Goal: Task Accomplishment & Management: Use online tool/utility

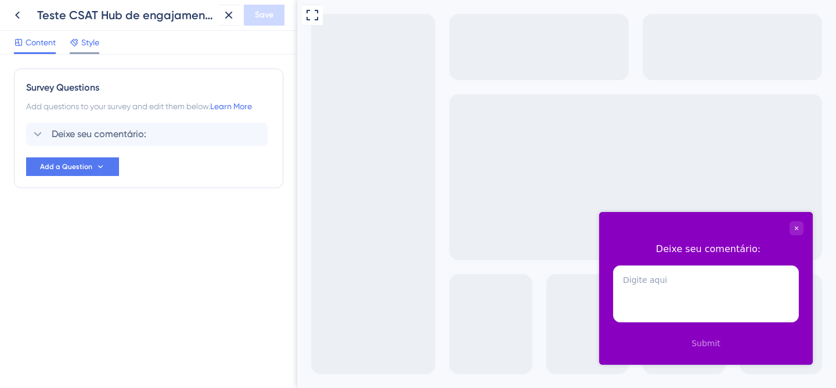
click at [99, 42] on span "Style" at bounding box center [90, 42] width 18 height 14
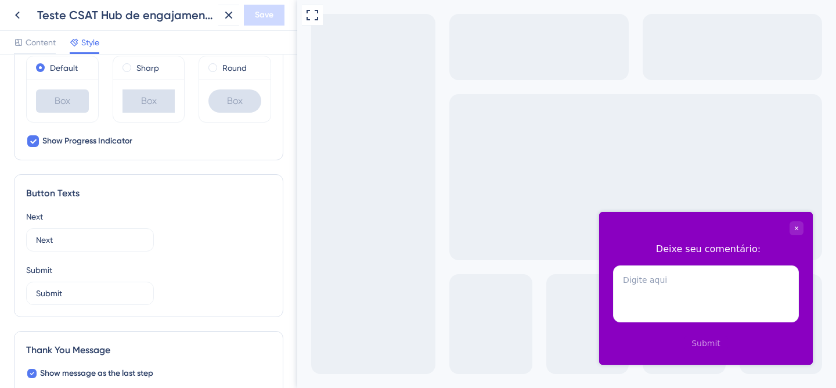
scroll to position [679, 0]
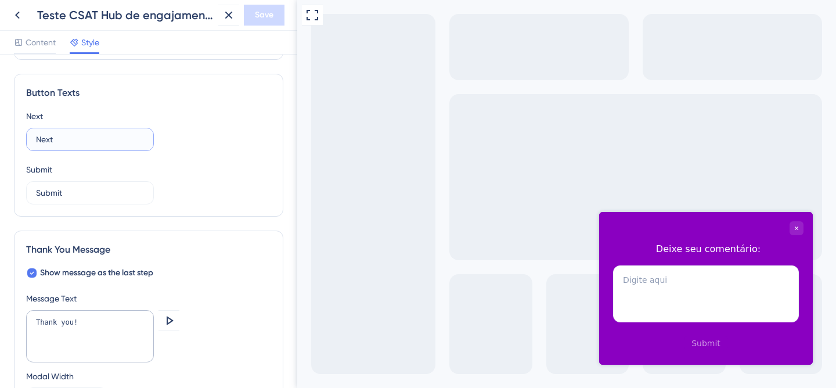
click at [54, 137] on input "Next" at bounding box center [90, 139] width 108 height 13
drag, startPoint x: 72, startPoint y: 193, endPoint x: 31, endPoint y: 163, distance: 50.6
click at [2, 197] on div "Color & Typography Background #8A00C1 Text #FFFFFF Answers #FFFFFF Background S…" at bounding box center [148, 221] width 297 height 333
type input "Enviar"
click at [246, 243] on div "Thank You Message" at bounding box center [148, 250] width 245 height 14
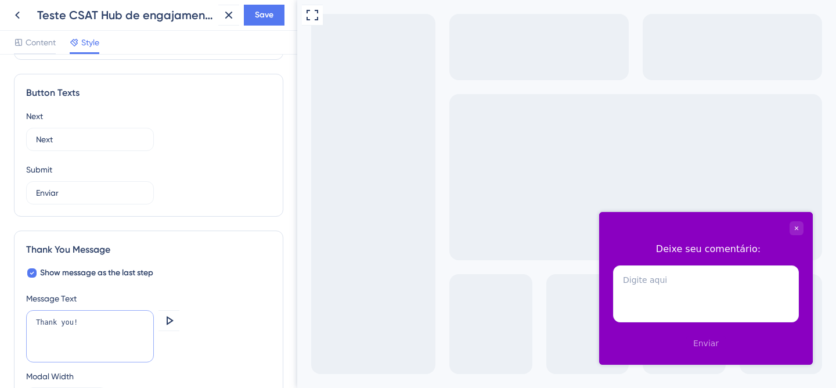
drag, startPoint x: 70, startPoint y: 318, endPoint x: 38, endPoint y: 303, distance: 34.8
click at [27, 307] on div "Message Text Thank you! Preview Modal Width 368 px" at bounding box center [148, 352] width 245 height 120
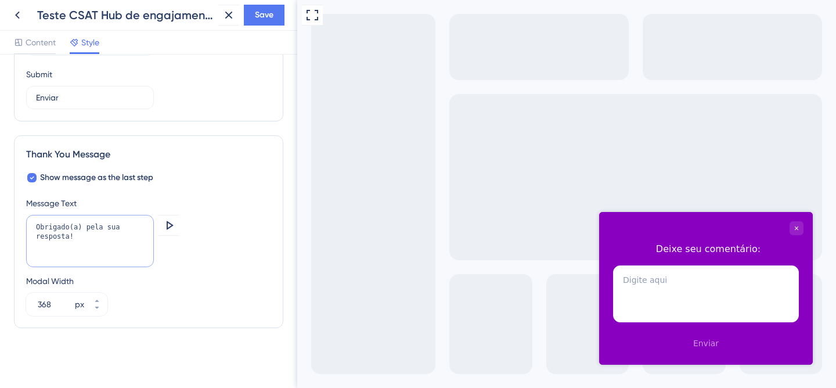
scroll to position [775, 0]
type textarea "Obrigado(a) pela sua resposta!"
click at [270, 19] on span "Save" at bounding box center [264, 15] width 19 height 14
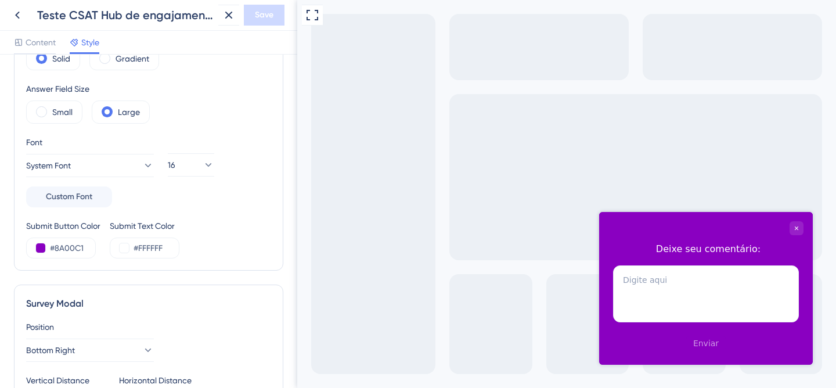
scroll to position [0, 0]
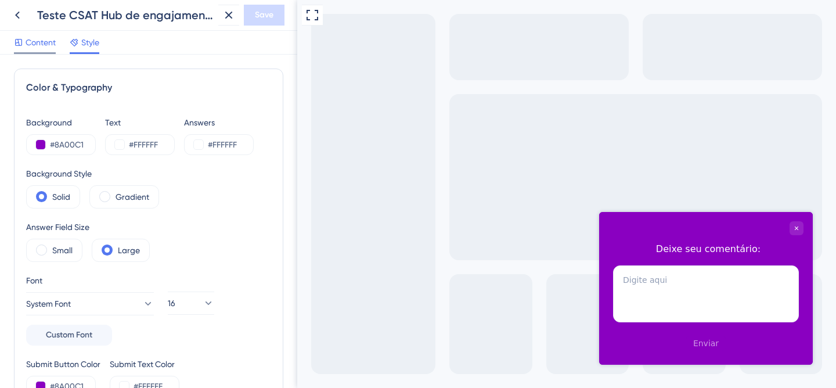
click at [39, 46] on span "Content" at bounding box center [41, 42] width 30 height 14
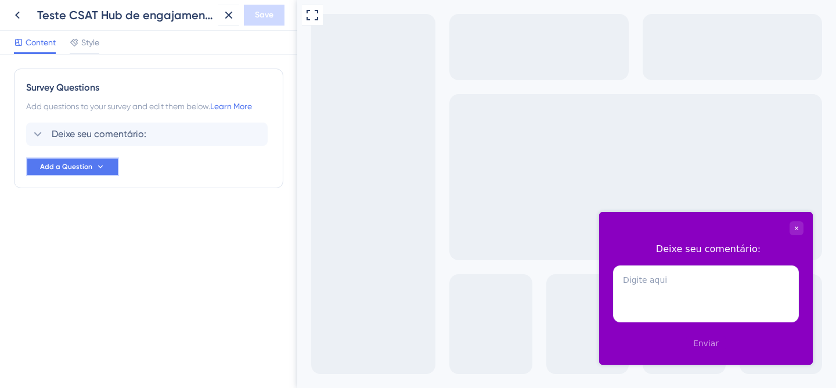
click at [85, 161] on button "Add a Question" at bounding box center [72, 166] width 93 height 19
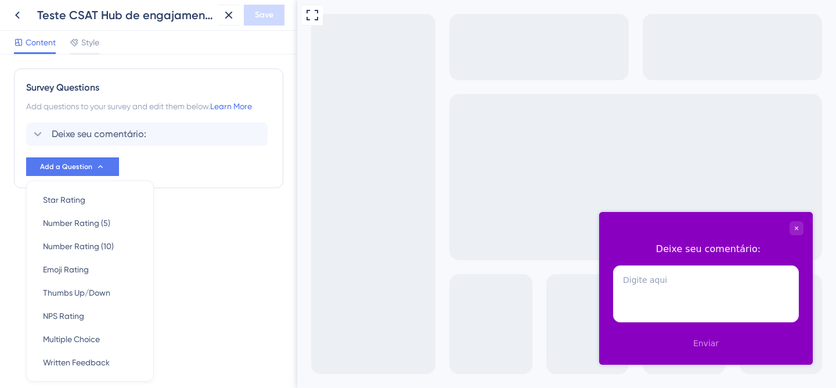
scroll to position [40, 0]
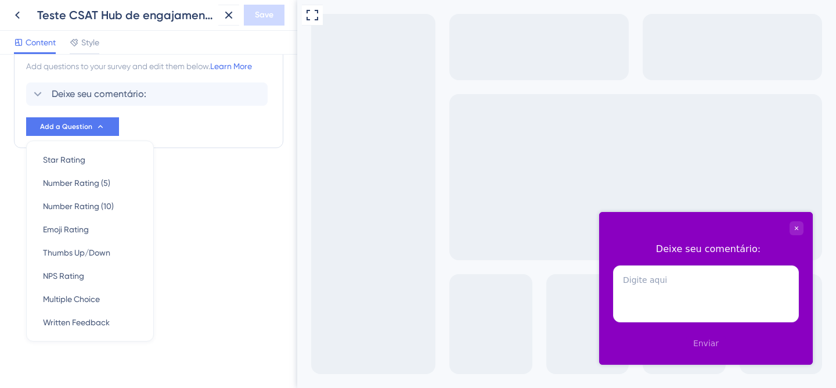
click at [218, 173] on div "Survey Questions Add questions to your survey and edit them below. Learn More D…" at bounding box center [148, 111] width 269 height 166
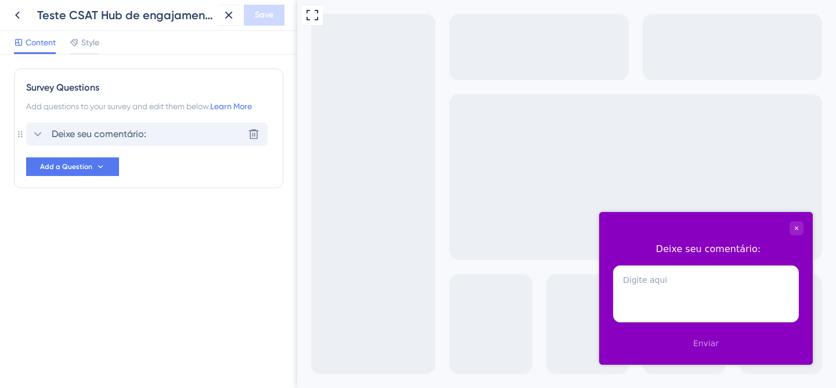
click at [84, 133] on span "Deixe seu comentário:" at bounding box center [99, 134] width 95 height 14
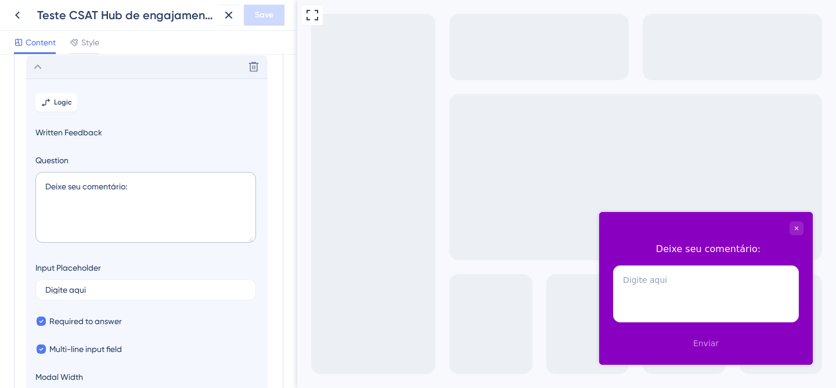
scroll to position [68, 0]
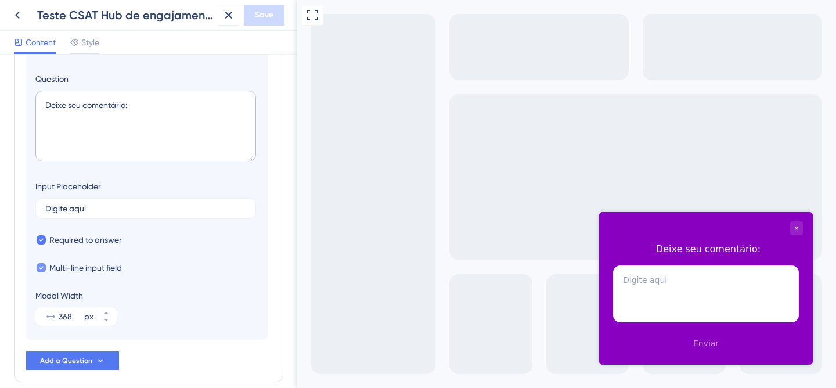
click at [40, 265] on icon at bounding box center [41, 268] width 5 height 8
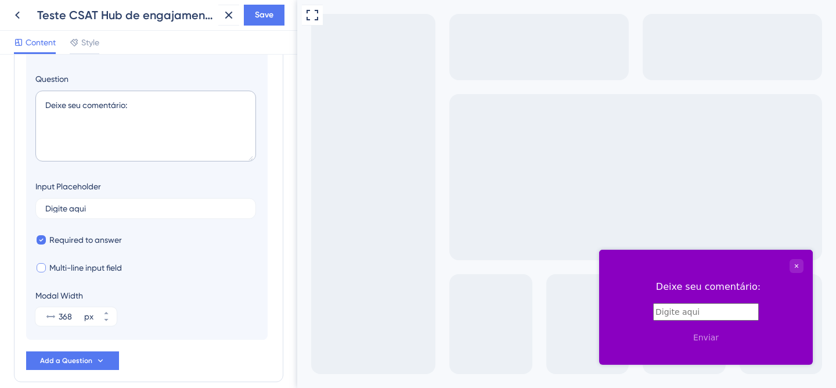
click at [41, 266] on div at bounding box center [41, 267] width 9 height 9
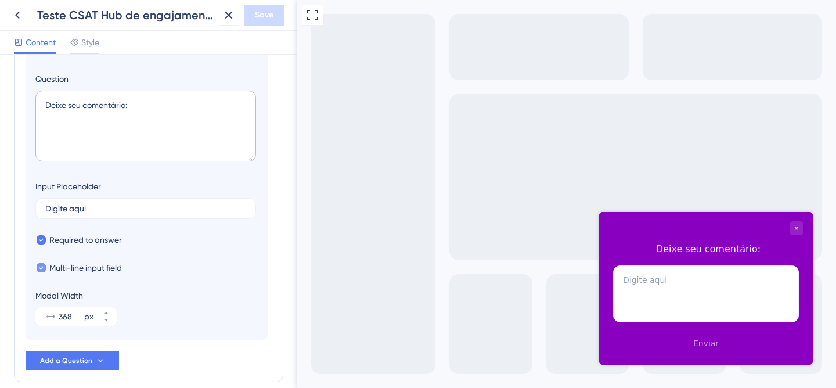
click at [41, 266] on icon at bounding box center [41, 268] width 5 height 8
checkbox input "false"
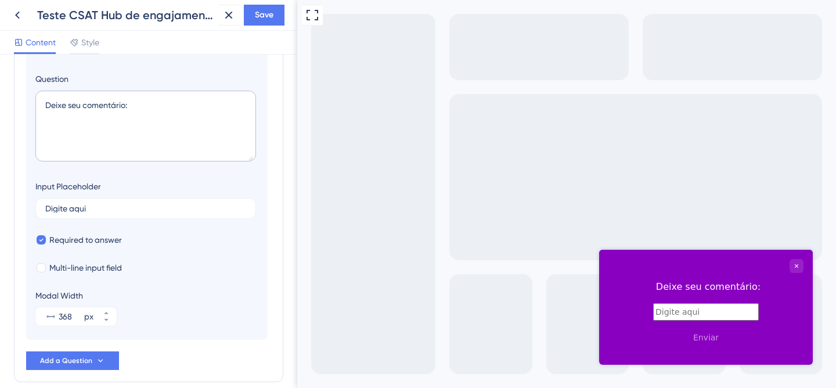
click at [667, 317] on label at bounding box center [706, 311] width 106 height 9
click at [667, 321] on input "text" at bounding box center [706, 311] width 106 height 17
drag, startPoint x: 794, startPoint y: 313, endPoint x: 632, endPoint y: 311, distance: 162.0
click at [653, 311] on label "kkkkkkkkkkkkkkkkkkkkkkkkkkkkkkkkkkkkkkkkkkkkkkkkkkopkjkhtyfhldslfkjdshfgdfbhjsd…" at bounding box center [706, 311] width 106 height 9
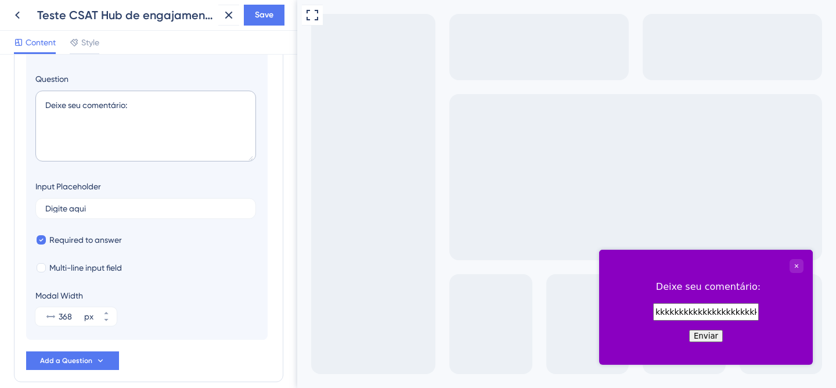
click at [653, 311] on input "kkkkkkkkkkkkkkkkkkkkkkkkkkkkkkkkkkkkkkkkkkkkkkkkkkopkjkhtyfhldslfkjdshfgdfbhjsd…" at bounding box center [706, 311] width 106 height 17
drag, startPoint x: 632, startPoint y: 315, endPoint x: 826, endPoint y: 315, distance: 194.0
click at [813, 315] on html "Deixe seu comentário: kkkkkkkkkkkkkkkkkkkkkkkkkkkkkkkkkkkkkkkkkkkkkkkkkkopkjkht…" at bounding box center [706, 299] width 214 height 99
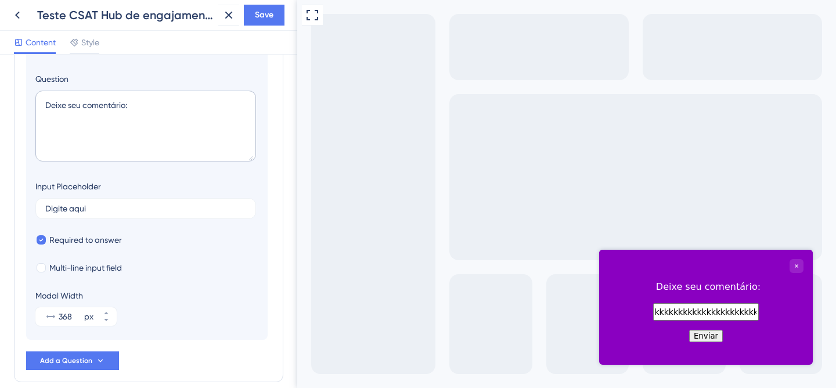
drag, startPoint x: 748, startPoint y: 316, endPoint x: 655, endPoint y: 313, distance: 93.0
click at [655, 313] on input "kkkkkkkkkkkkkkkkkkkkkkkkkkkkkkkkkkkkkkkkkkkkkkkkkkopkjk" at bounding box center [706, 311] width 106 height 17
type input "kkkkkkkkkkkkkkkkkkkkkk"
drag, startPoint x: 610, startPoint y: 317, endPoint x: 565, endPoint y: 317, distance: 44.7
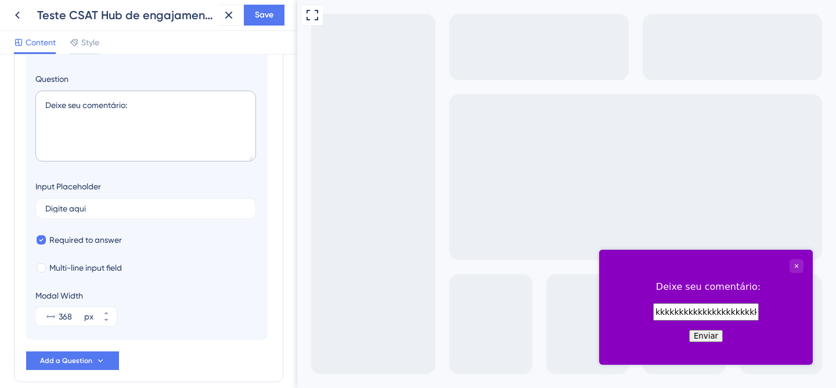
click at [599, 317] on html "Deixe seu comentário: kkkkkkkkkkkkkkkkkkkkkk Enviar" at bounding box center [706, 299] width 214 height 99
click at [531, 249] on div "Full Screen Preview" at bounding box center [566, 194] width 539 height 388
click at [38, 267] on div at bounding box center [41, 267] width 9 height 9
checkbox input "true"
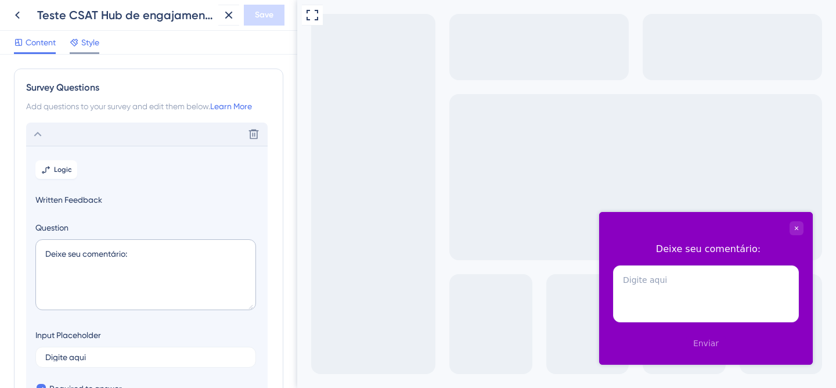
click at [87, 45] on span "Style" at bounding box center [90, 42] width 18 height 14
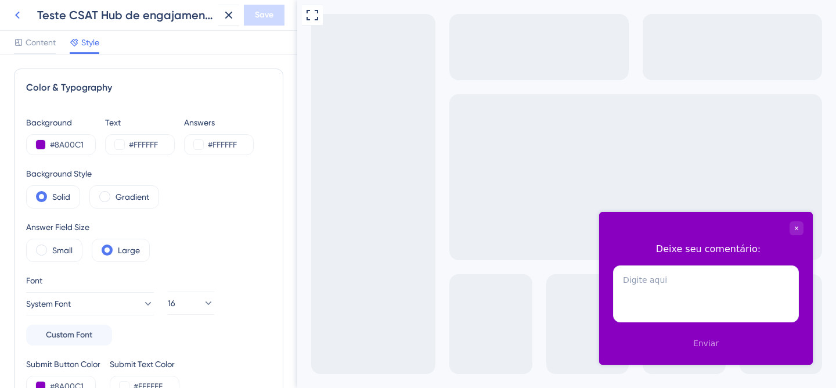
click at [17, 15] on icon at bounding box center [17, 15] width 14 height 14
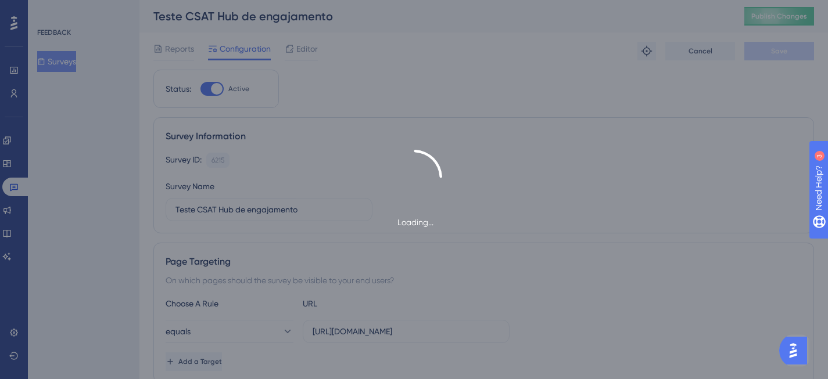
click at [782, 15] on div "Loading..." at bounding box center [414, 189] width 828 height 379
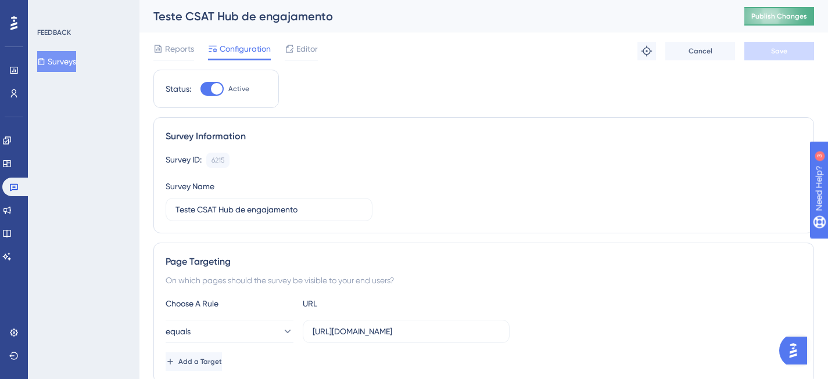
click at [785, 16] on span "Publish Changes" at bounding box center [779, 16] width 56 height 9
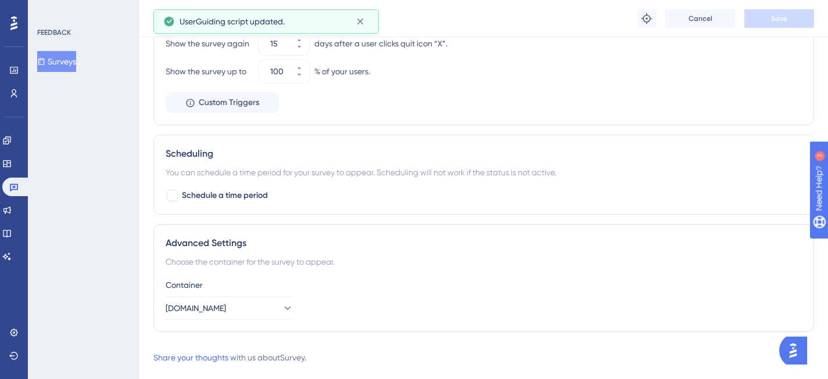
scroll to position [617, 0]
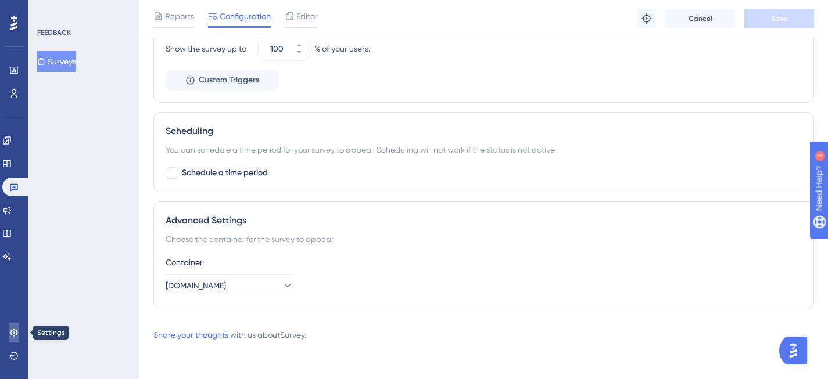
click at [9, 332] on icon at bounding box center [13, 332] width 9 height 9
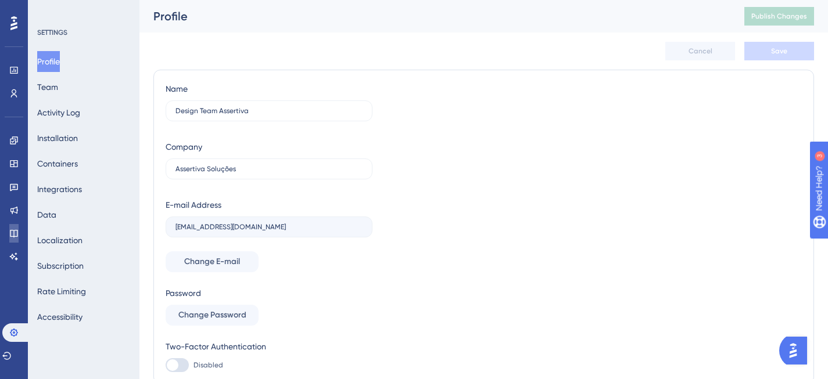
click at [12, 233] on icon at bounding box center [13, 233] width 9 height 9
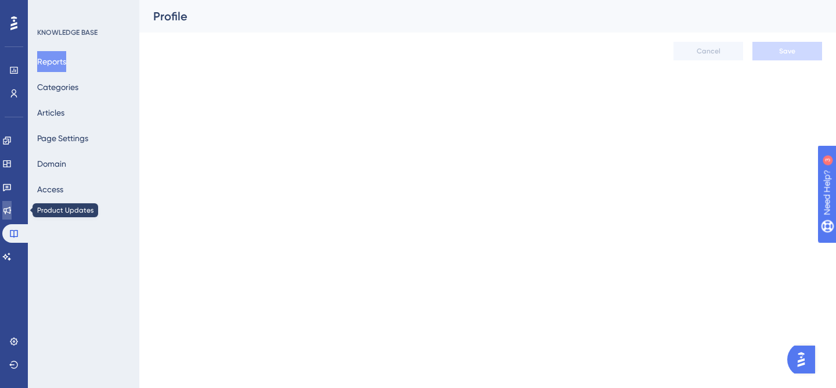
click at [12, 215] on link at bounding box center [6, 210] width 9 height 19
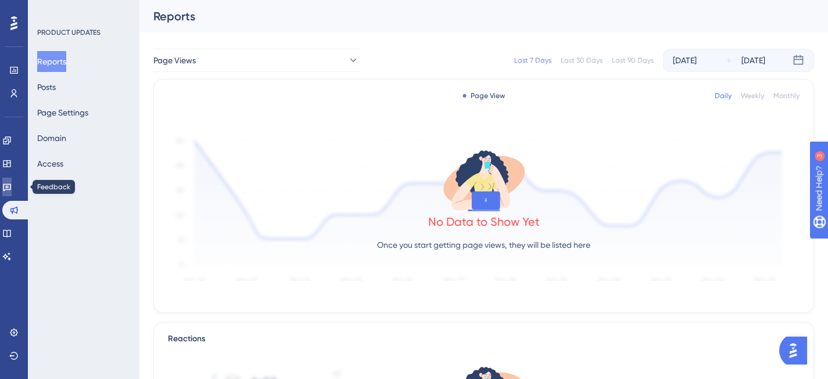
click at [10, 183] on icon at bounding box center [6, 186] width 9 height 9
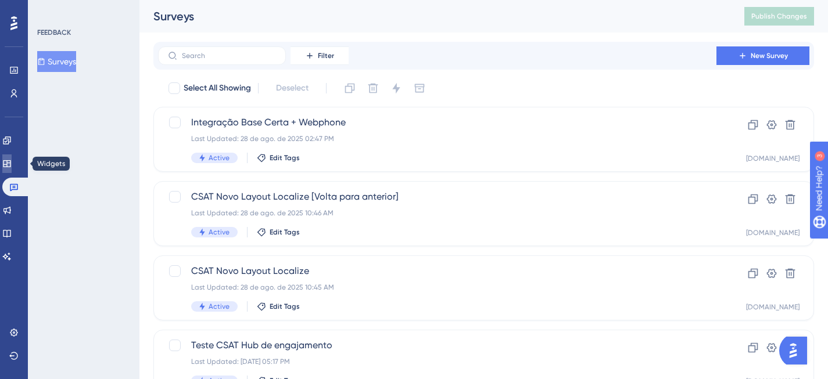
click at [10, 168] on link at bounding box center [6, 163] width 9 height 19
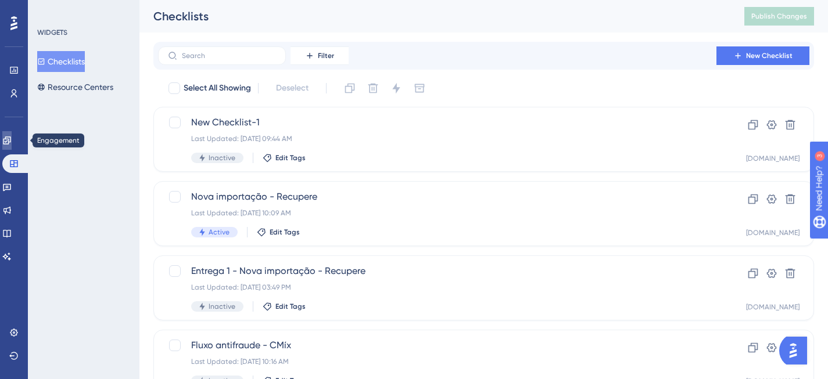
click at [10, 139] on icon at bounding box center [6, 140] width 9 height 9
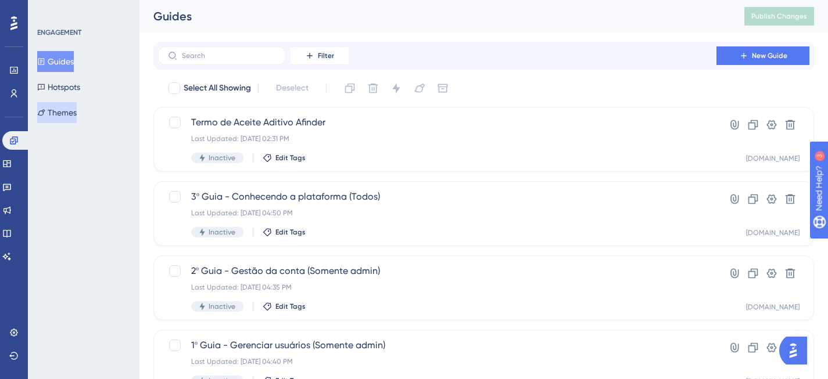
click at [77, 104] on button "Themes" at bounding box center [56, 112] width 39 height 21
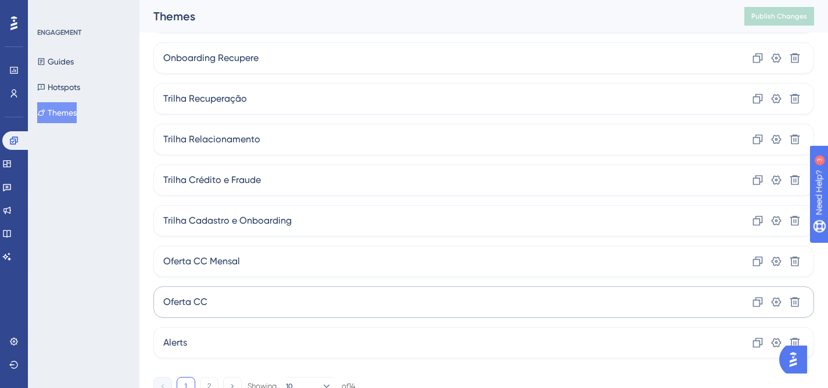
scroll to position [163, 0]
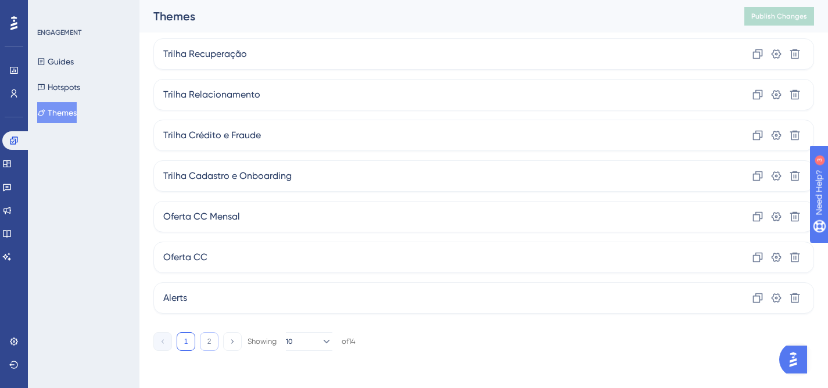
click at [207, 340] on button "2" at bounding box center [209, 341] width 19 height 19
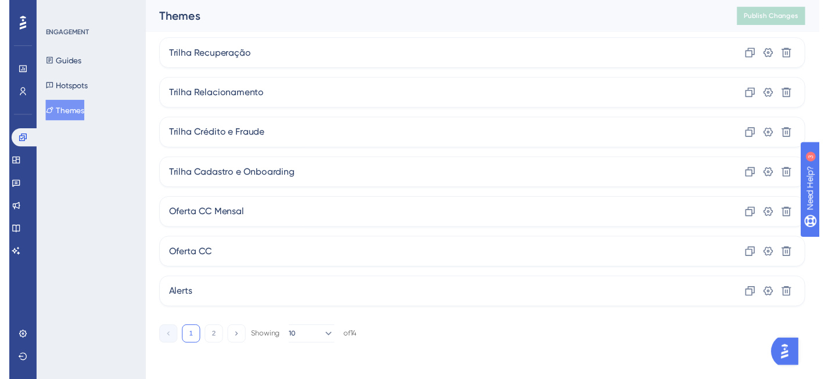
scroll to position [0, 0]
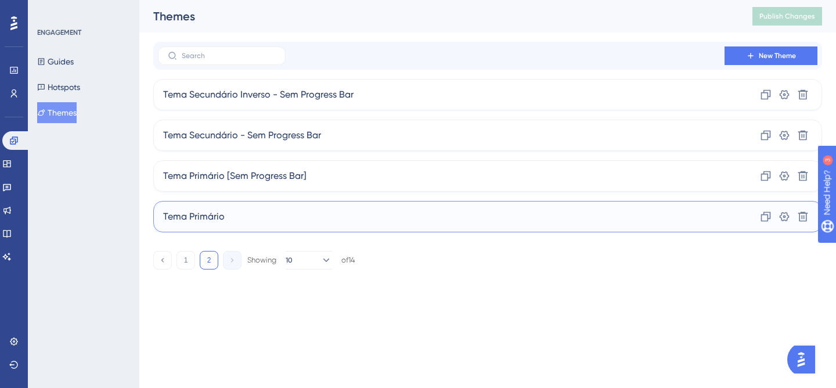
click at [409, 211] on div "Tema Primário Clone Settings Delete" at bounding box center [487, 216] width 669 height 31
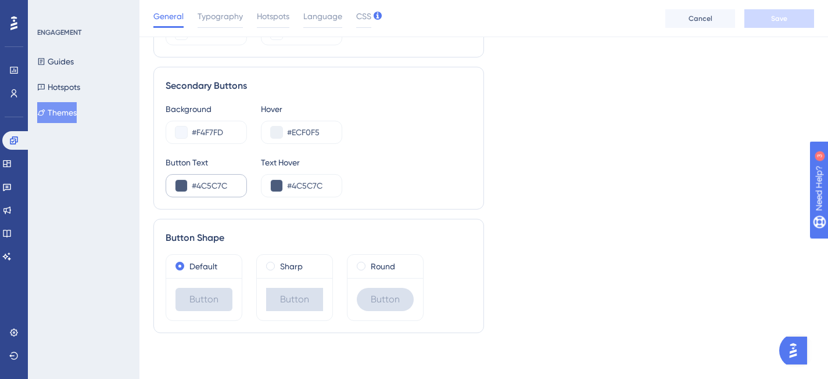
scroll to position [704, 0]
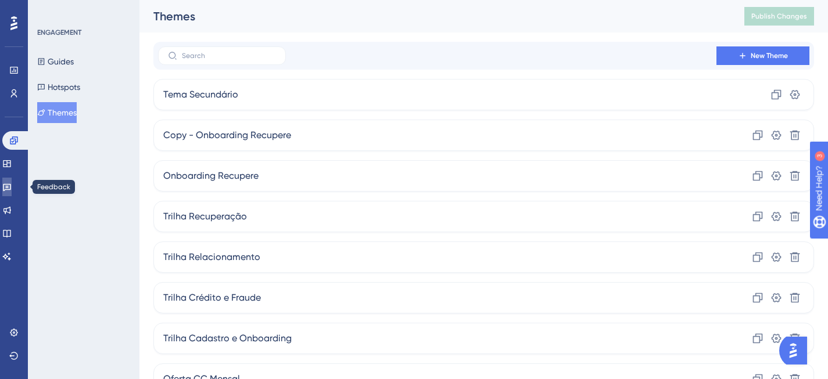
click at [12, 186] on icon at bounding box center [6, 186] width 9 height 9
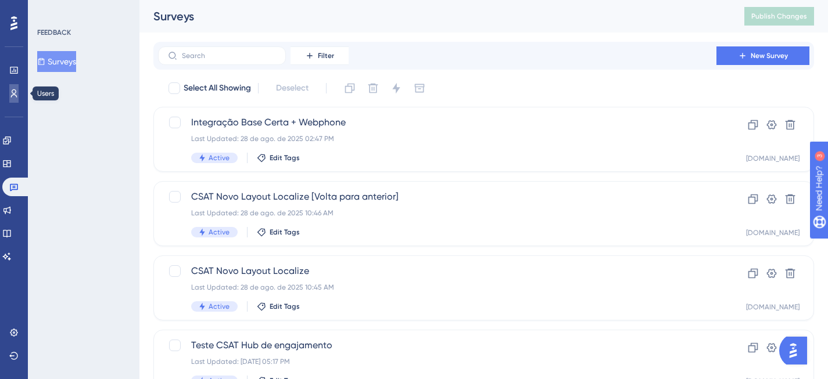
click at [17, 90] on icon at bounding box center [13, 93] width 9 height 9
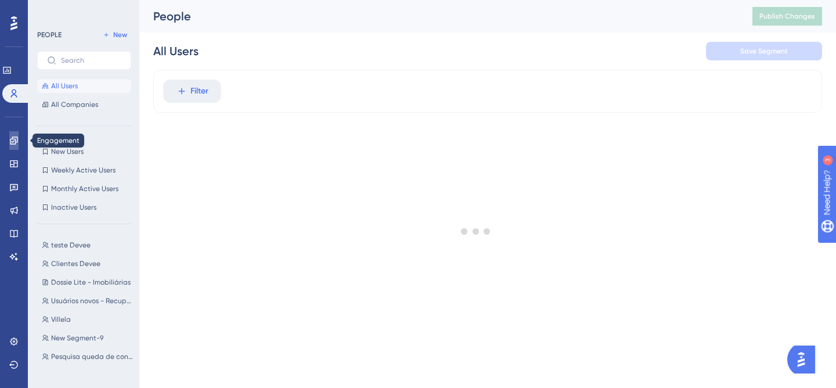
click at [9, 141] on icon at bounding box center [13, 140] width 9 height 9
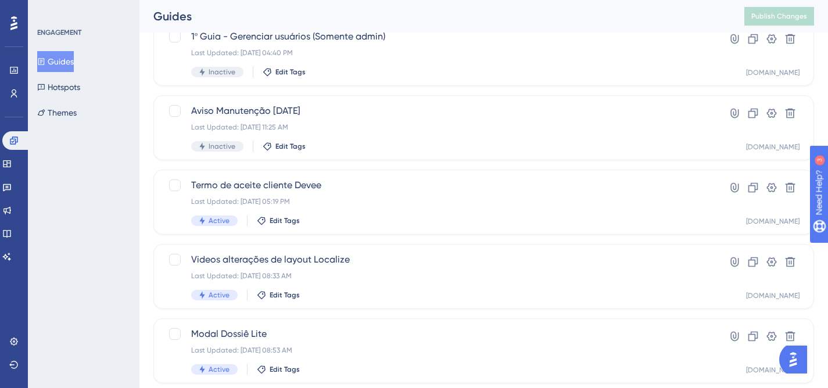
scroll to position [456, 0]
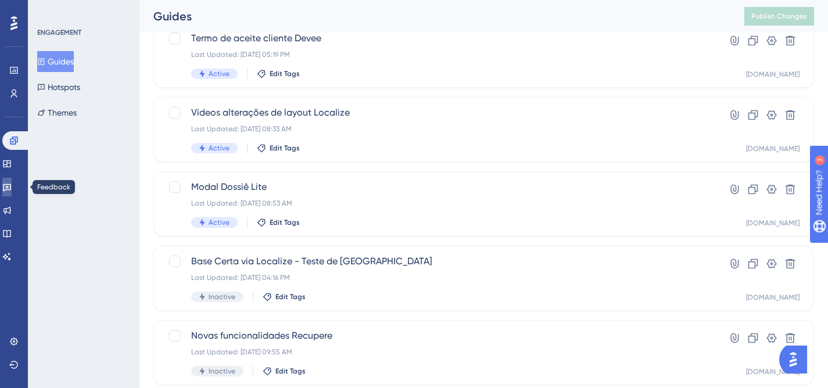
click at [12, 181] on link at bounding box center [6, 187] width 9 height 19
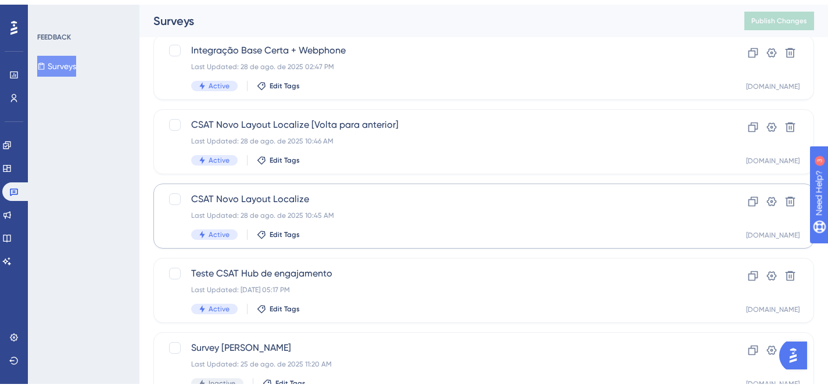
scroll to position [137, 0]
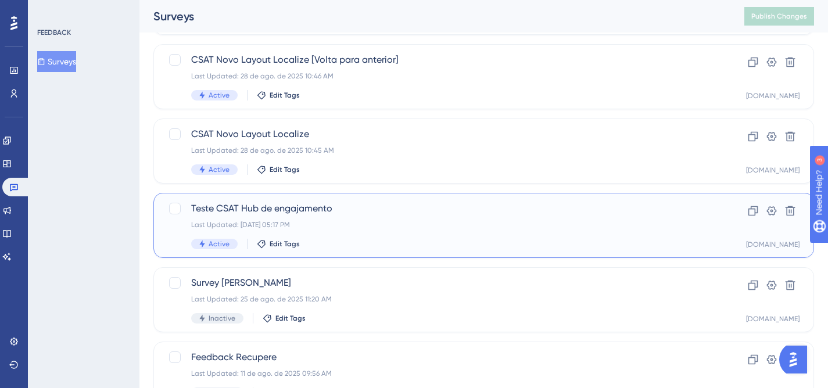
click at [402, 231] on div "Teste CSAT Hub de engajamento Last Updated: [DATE] 05:17 PM Active Edit Tags" at bounding box center [437, 226] width 492 height 48
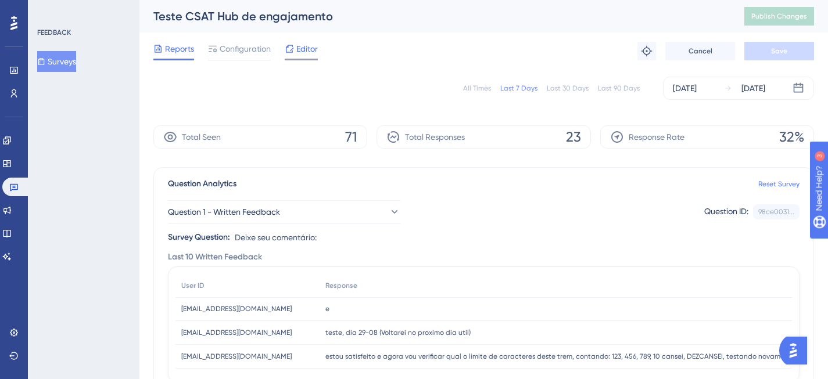
click at [305, 49] on span "Editor" at bounding box center [306, 49] width 21 height 14
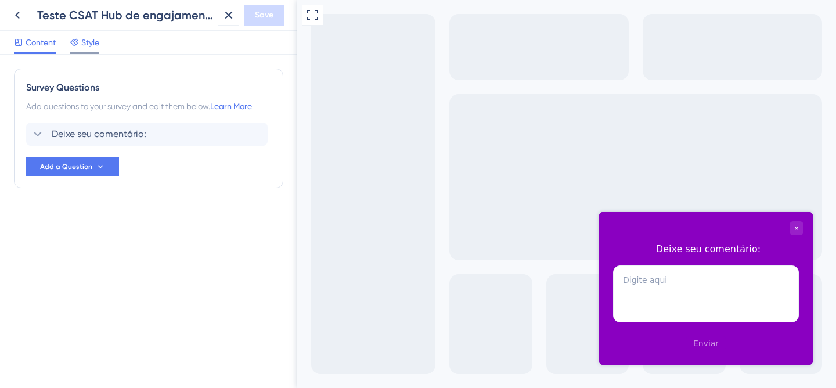
click at [98, 43] on span "Style" at bounding box center [90, 42] width 18 height 14
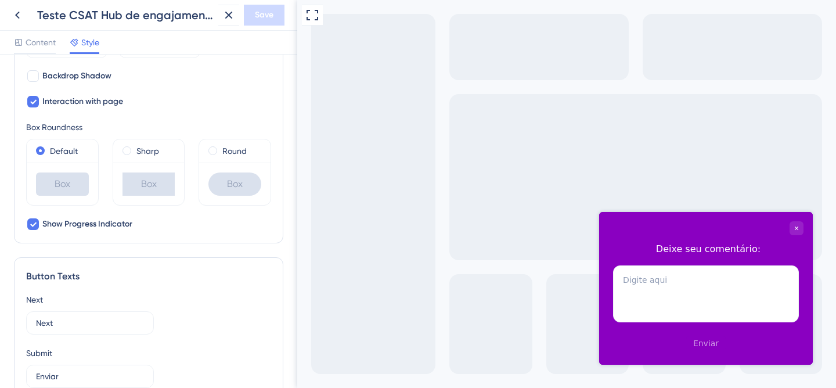
scroll to position [437, 0]
